Goal: Transaction & Acquisition: Purchase product/service

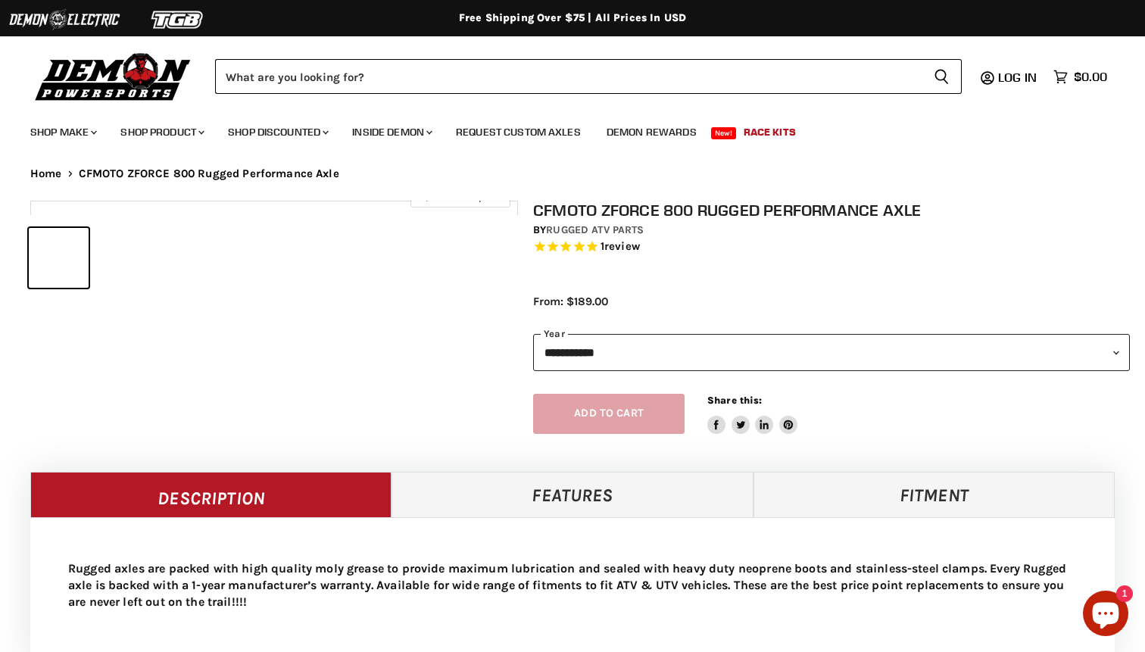
select select "******"
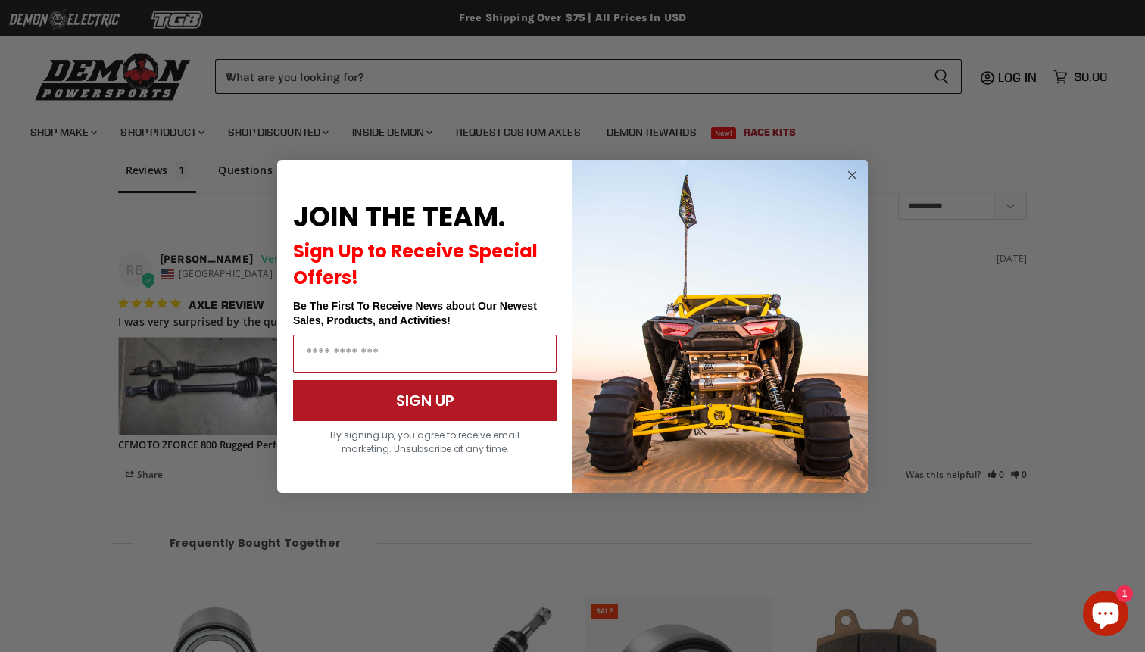
scroll to position [1243, 0]
